Goal: Task Accomplishment & Management: Complete application form

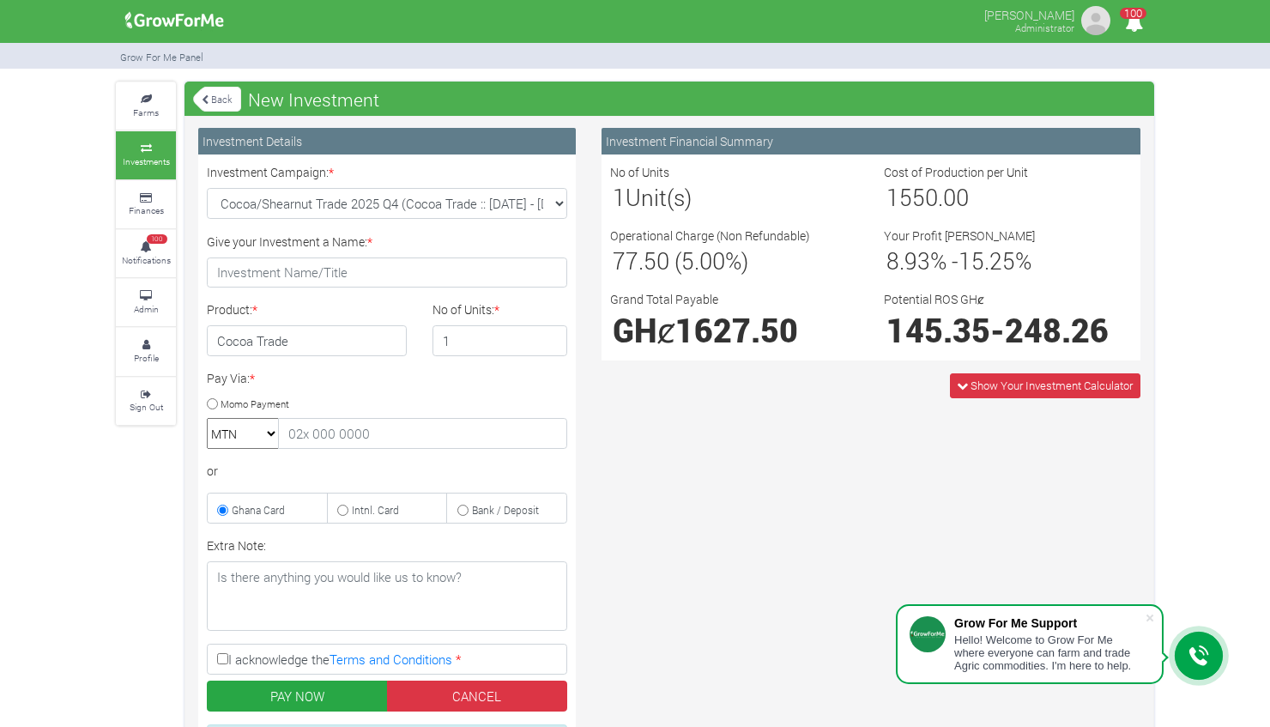
click at [559, 203] on select "Maize Trade 2025 Q4 (Maize Trade :: 01st Oct 2025 - 31st Mar 2026) Cashew Trade…" at bounding box center [387, 203] width 361 height 31
select select "45"
click at [207, 188] on select "Maize Trade 2025 Q4 (Maize Trade :: 01st Oct 2025 - 31st Mar 2026) Cashew Trade…" at bounding box center [387, 203] width 361 height 31
click at [549, 336] on input "2" at bounding box center [501, 340] width 136 height 31
click at [549, 336] on input "3" at bounding box center [501, 340] width 136 height 31
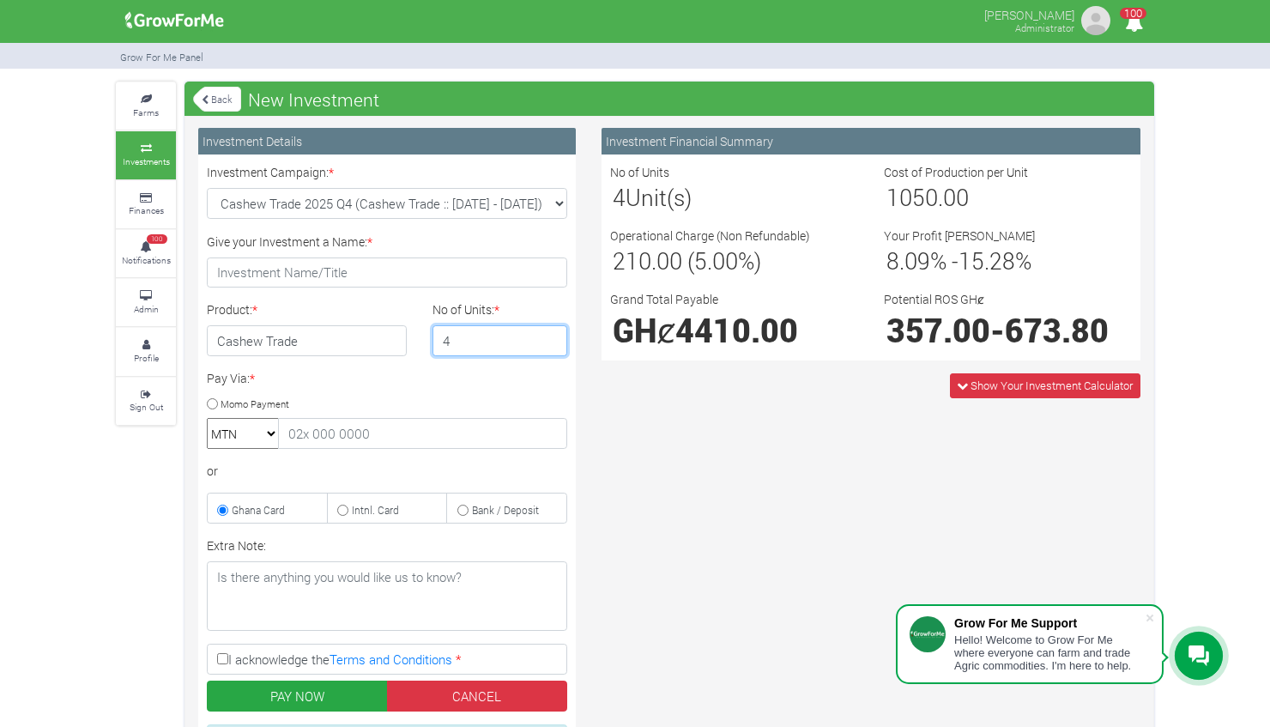
click at [549, 336] on input "4" at bounding box center [501, 340] width 136 height 31
click at [549, 333] on input "5" at bounding box center [501, 340] width 136 height 31
click at [551, 344] on input "4" at bounding box center [501, 340] width 136 height 31
click at [551, 344] on input "3" at bounding box center [501, 340] width 136 height 31
click at [551, 344] on input "2" at bounding box center [501, 340] width 136 height 31
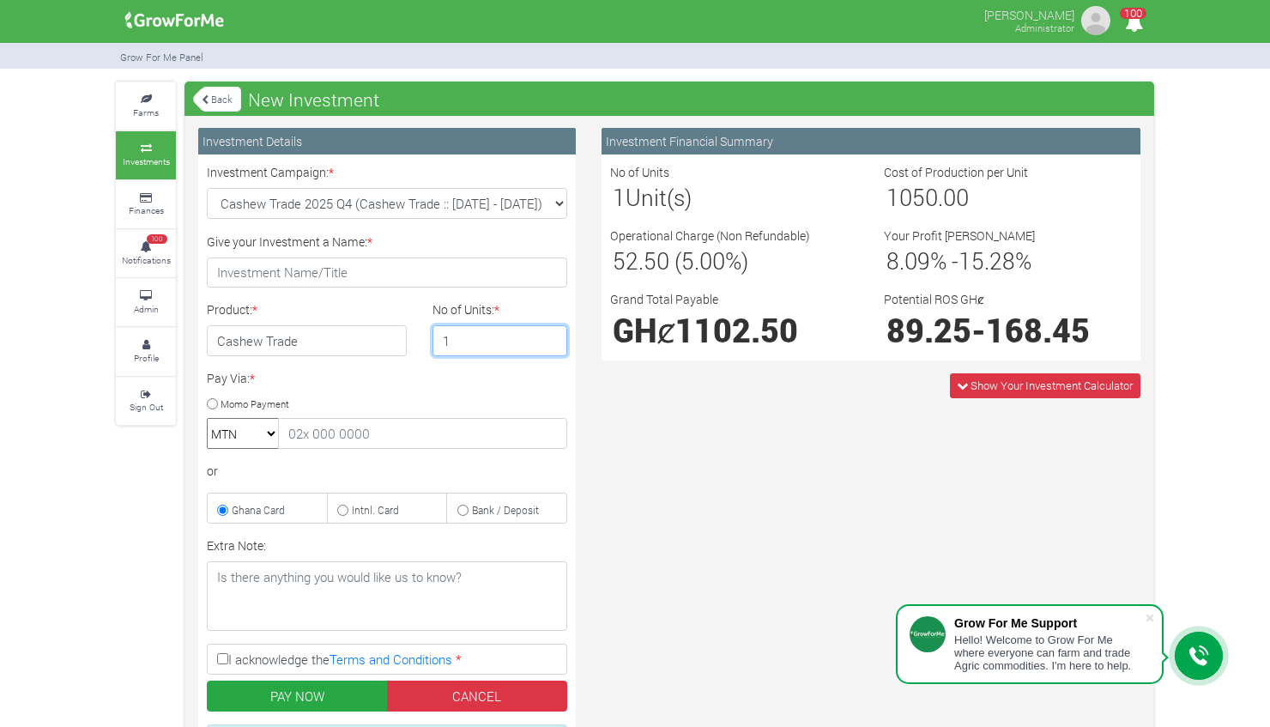
click at [551, 344] on input "1" at bounding box center [501, 340] width 136 height 31
click at [553, 336] on input "2" at bounding box center [501, 340] width 136 height 31
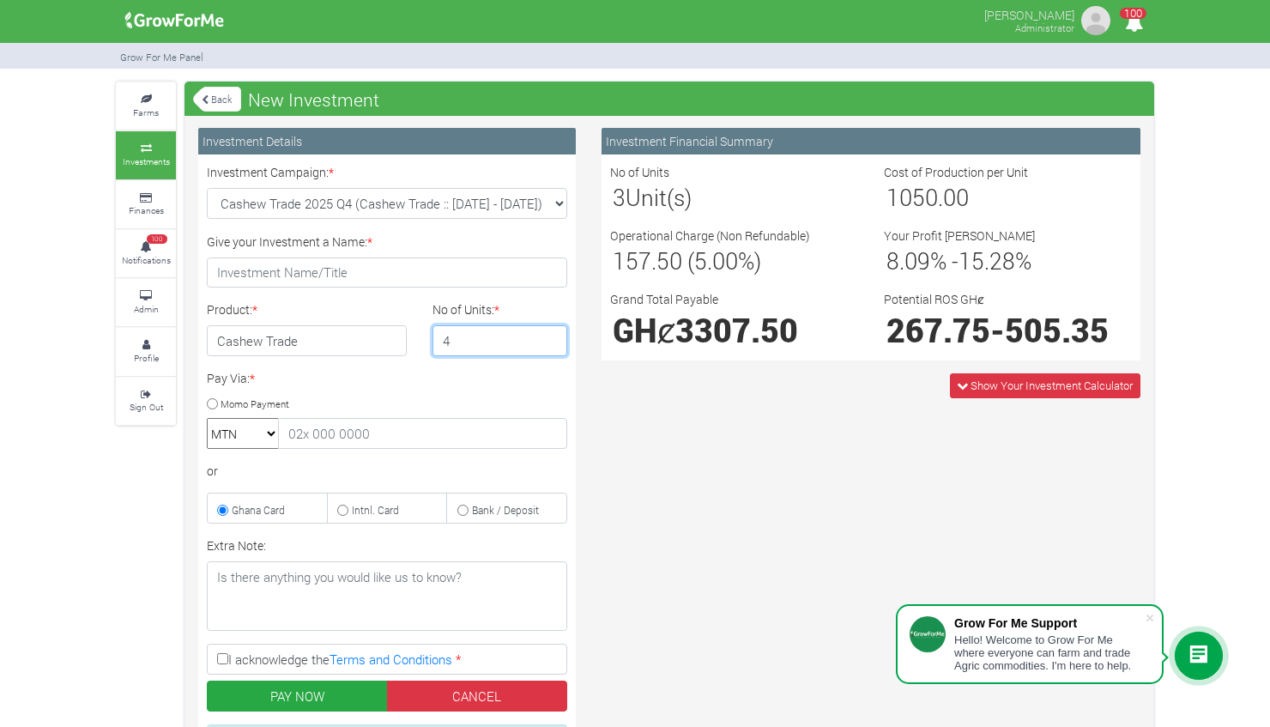
click at [553, 336] on input "4" at bounding box center [501, 340] width 136 height 31
type input "5"
click at [553, 336] on input "5" at bounding box center [501, 340] width 136 height 31
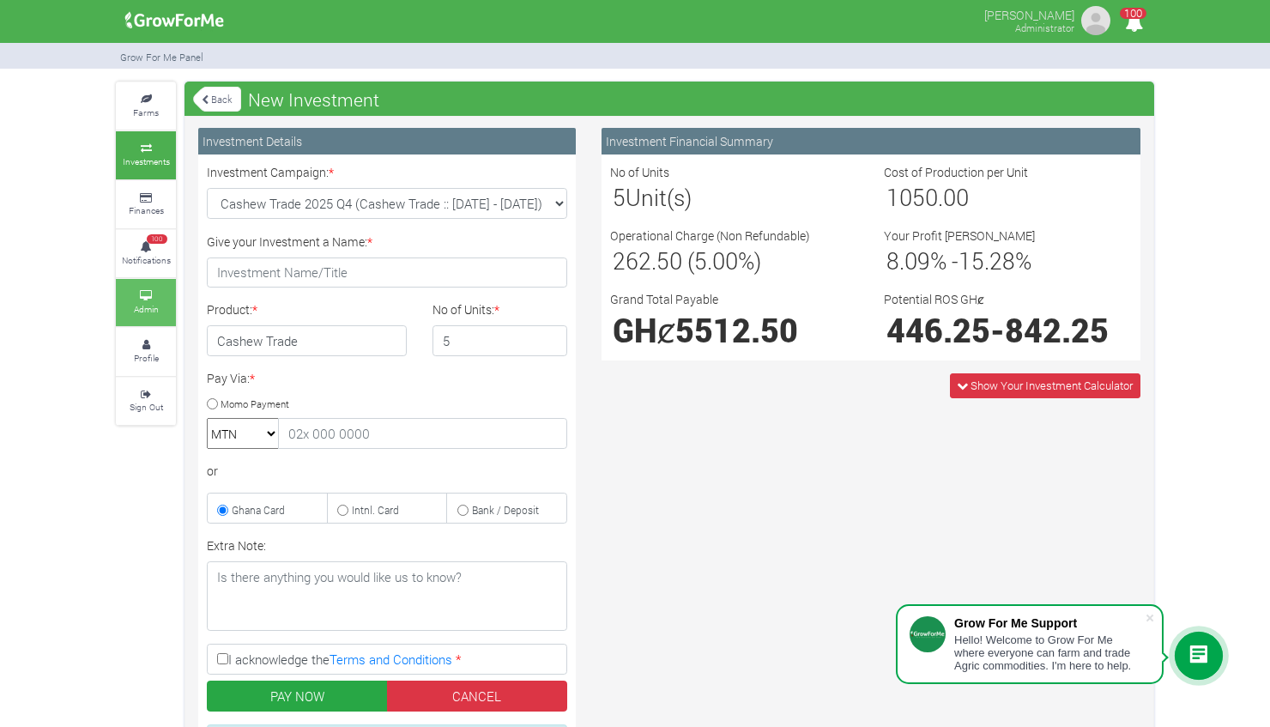
click at [151, 292] on icon at bounding box center [146, 296] width 52 height 9
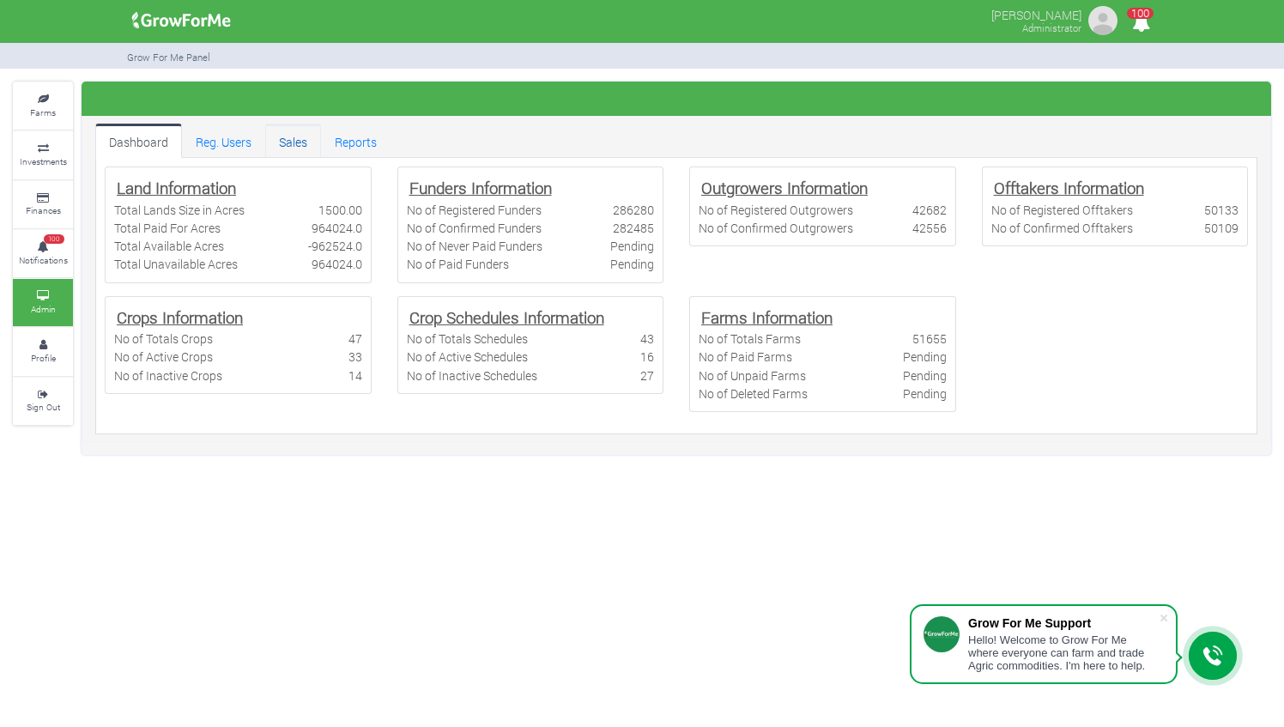
click at [283, 146] on link "Sales" at bounding box center [293, 141] width 56 height 34
